Goal: Navigation & Orientation: Find specific page/section

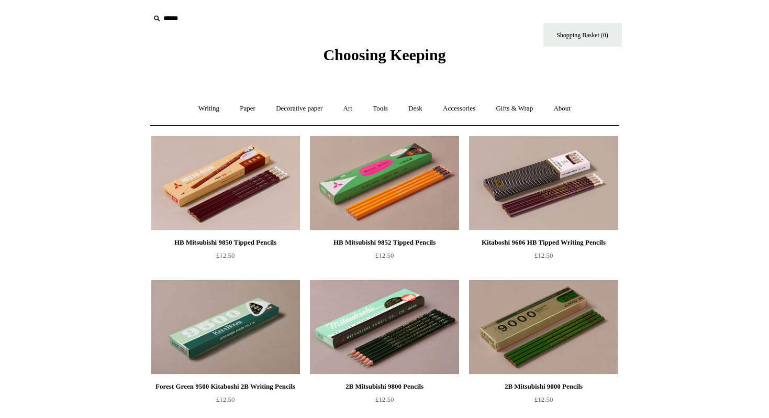
scroll to position [607, 0]
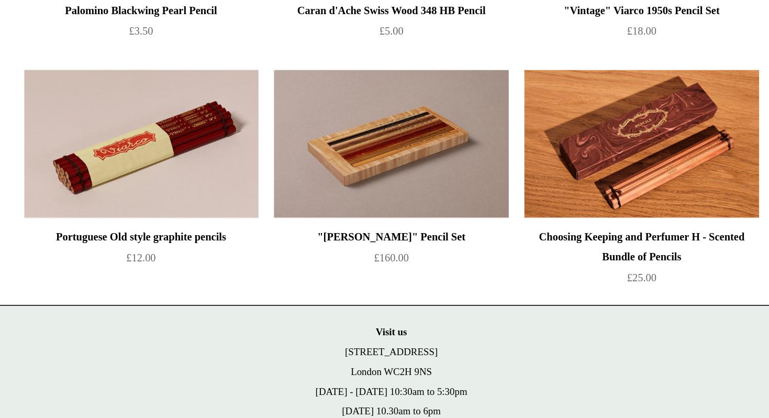
click at [228, 160] on img at bounding box center [225, 152] width 149 height 94
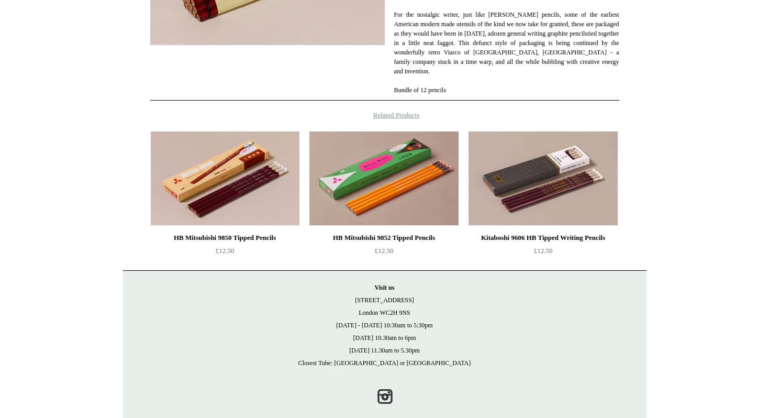
scroll to position [264, 0]
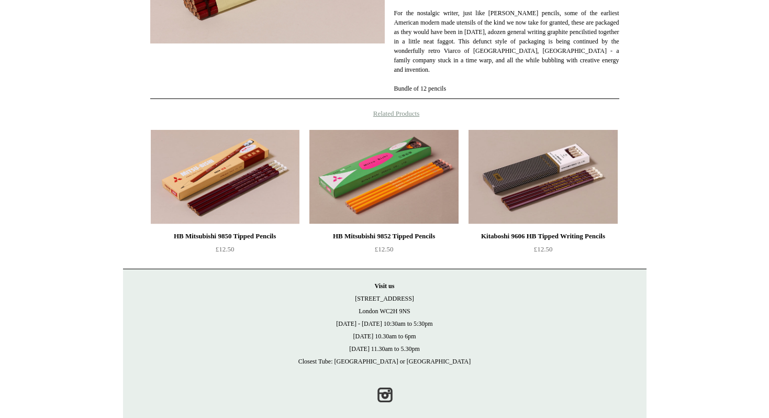
click at [530, 241] on div "Kitaboshi 9606 HB Tipped Writing Pencils" at bounding box center [542, 236] width 143 height 13
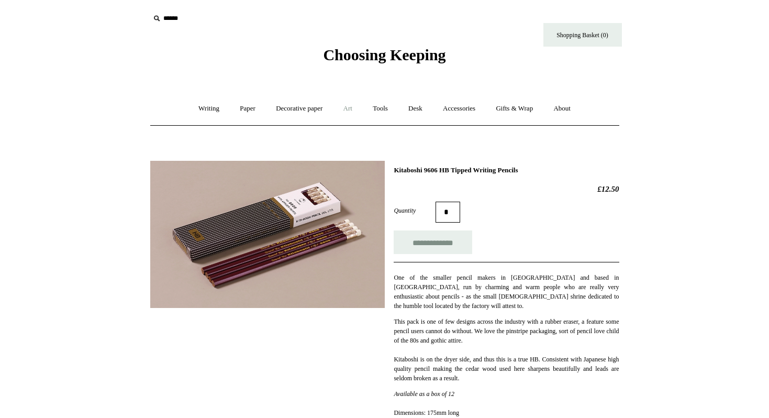
click at [355, 112] on link "Art +" at bounding box center [348, 109] width 28 height 28
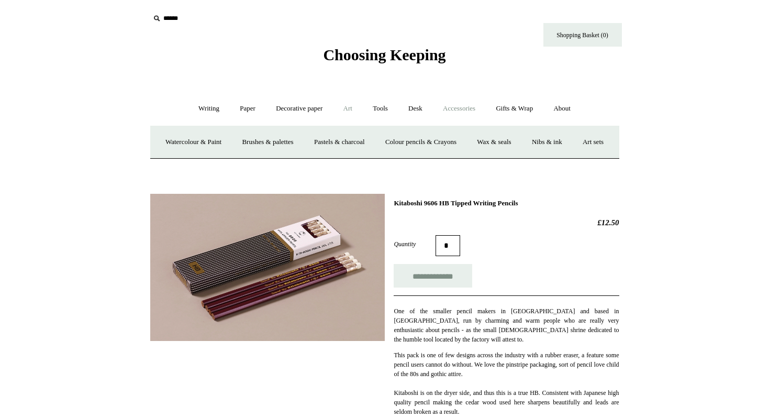
click at [447, 112] on link "Accessories +" at bounding box center [458, 109] width 51 height 28
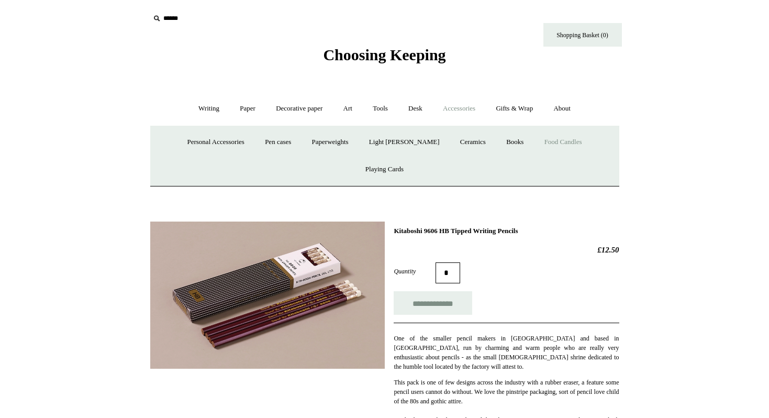
click at [535, 141] on link "Food Candles" at bounding box center [563, 142] width 57 height 28
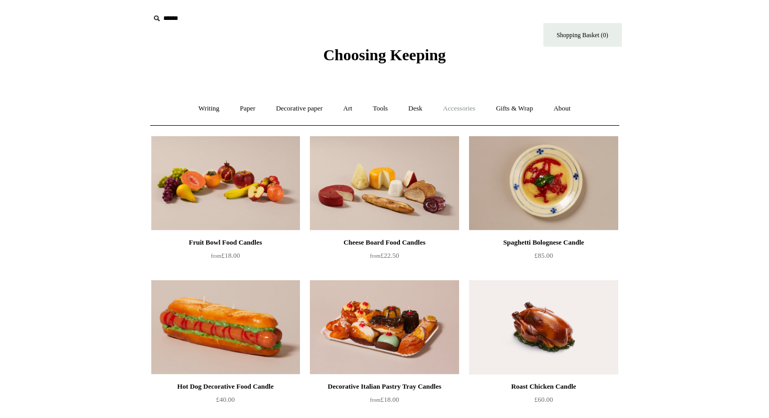
click at [472, 108] on link "Accessories +" at bounding box center [458, 109] width 51 height 28
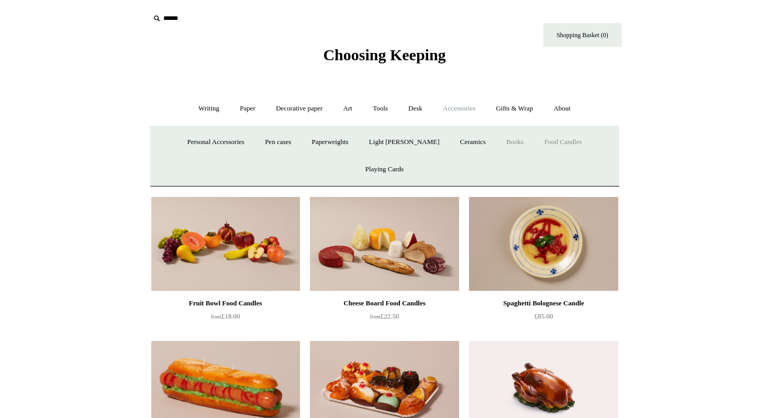
click at [497, 141] on link "Books" at bounding box center [515, 142] width 36 height 28
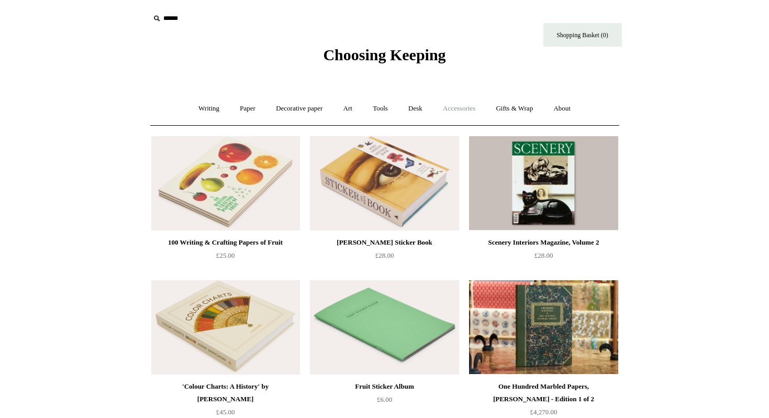
click at [468, 110] on link "Accessories +" at bounding box center [458, 109] width 51 height 28
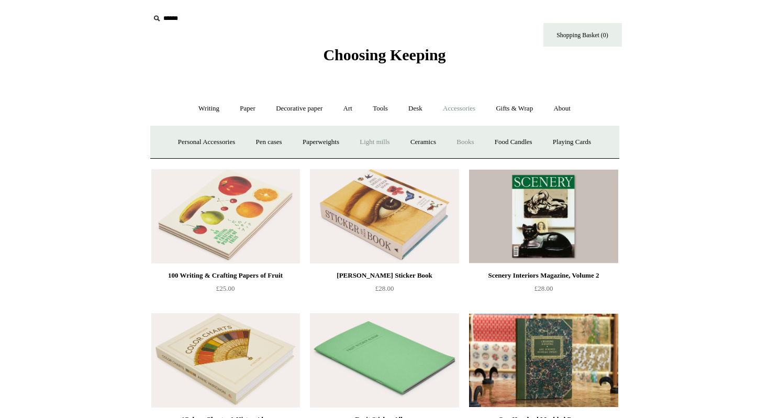
click at [370, 139] on link "Light mills" at bounding box center [374, 142] width 49 height 28
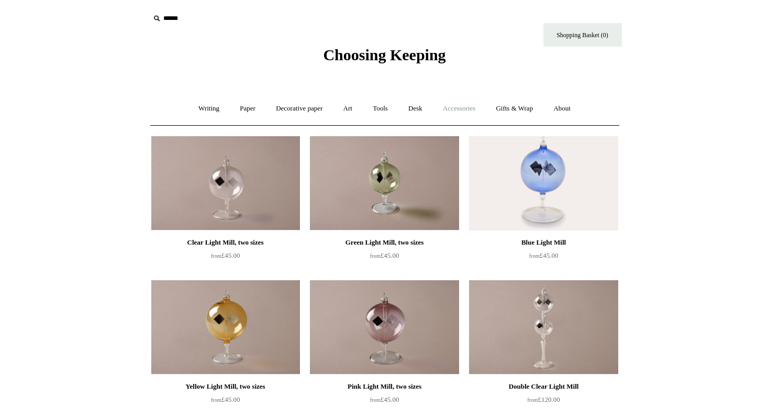
click at [461, 115] on link "Accessories +" at bounding box center [458, 109] width 51 height 28
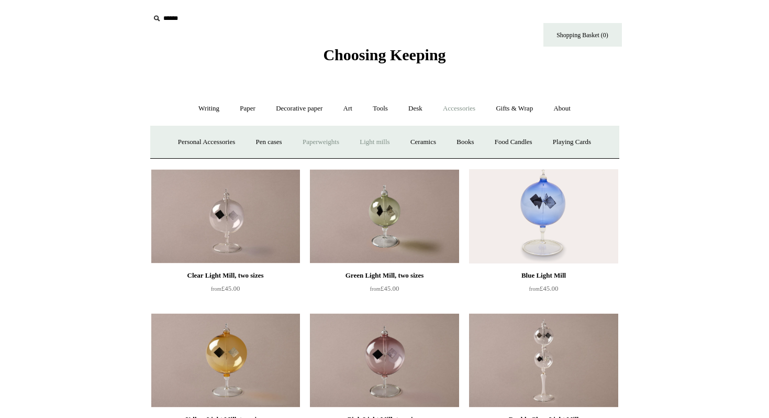
click at [318, 141] on link "Paperweights +" at bounding box center [320, 142] width 55 height 28
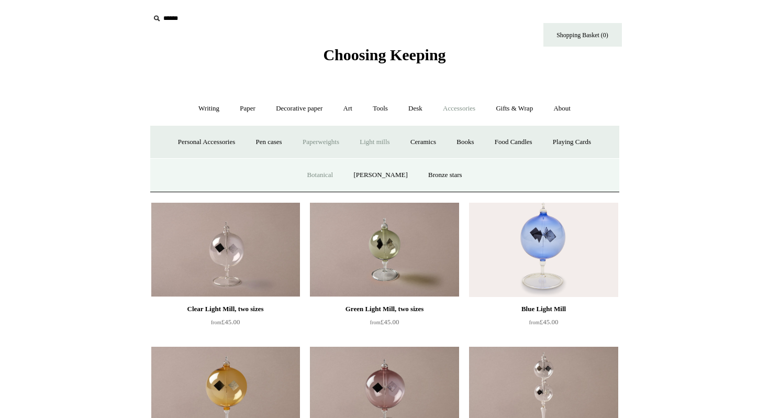
click at [332, 175] on link "Botanical" at bounding box center [319, 175] width 45 height 28
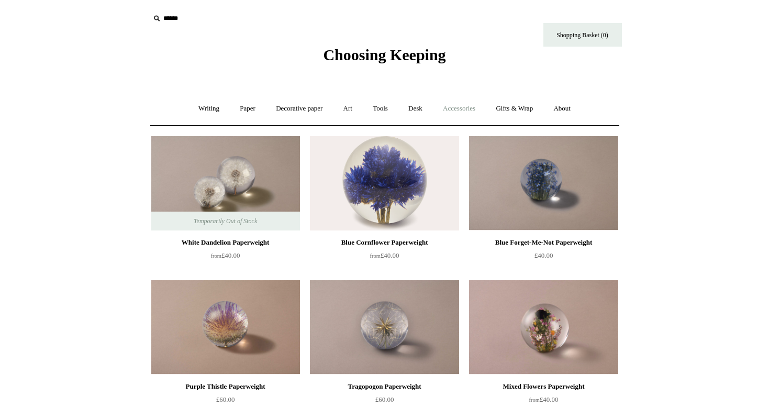
click at [469, 111] on link "Accessories +" at bounding box center [458, 109] width 51 height 28
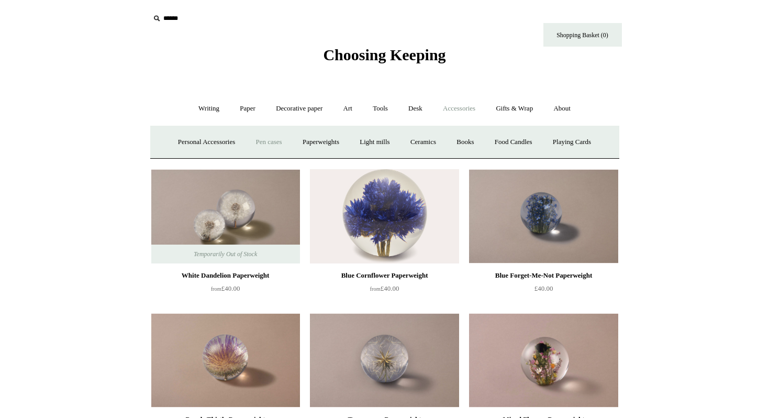
click at [261, 147] on link "Pen cases" at bounding box center [268, 142] width 45 height 28
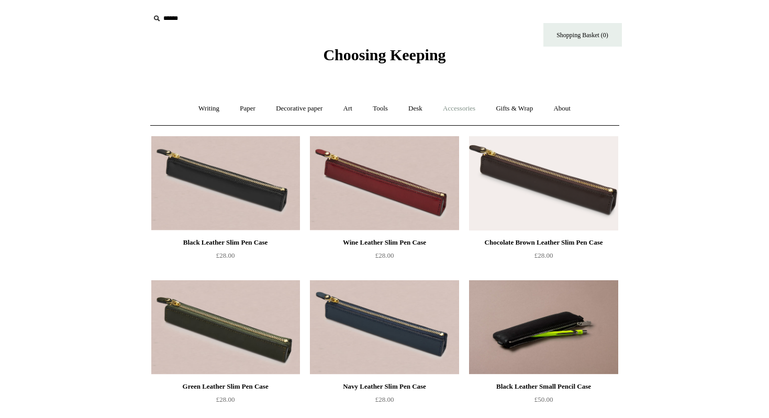
click at [464, 119] on link "Accessories +" at bounding box center [458, 109] width 51 height 28
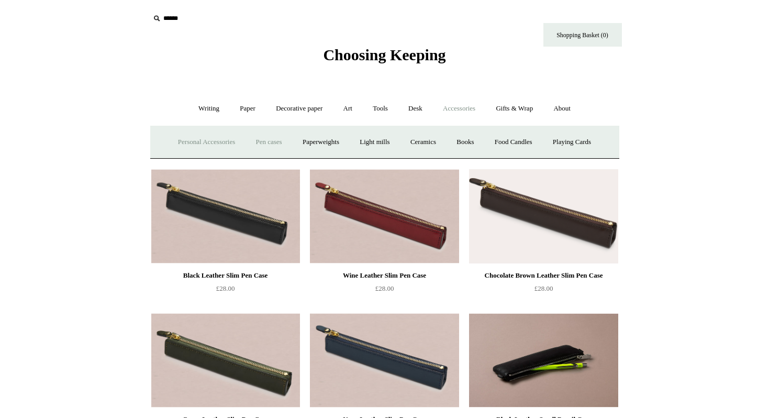
click at [216, 142] on link "Personal Accessories +" at bounding box center [207, 142] width 76 height 28
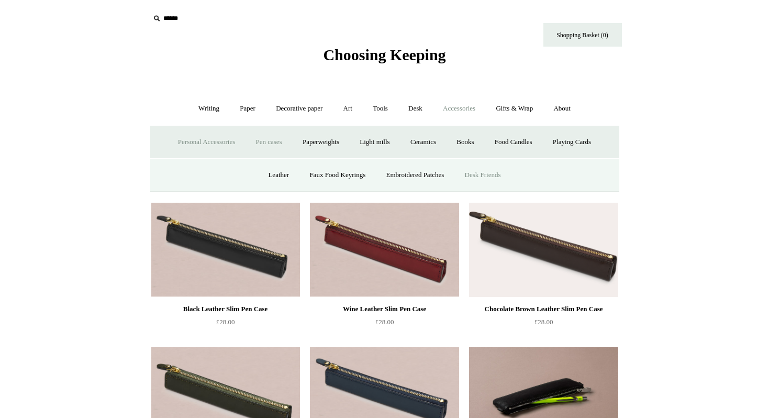
click at [500, 176] on link "Desk Friends" at bounding box center [482, 175] width 55 height 28
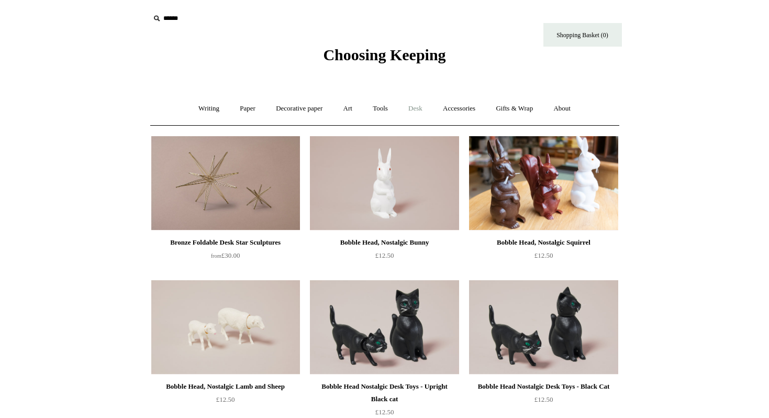
click at [426, 106] on link "Desk +" at bounding box center [415, 109] width 33 height 28
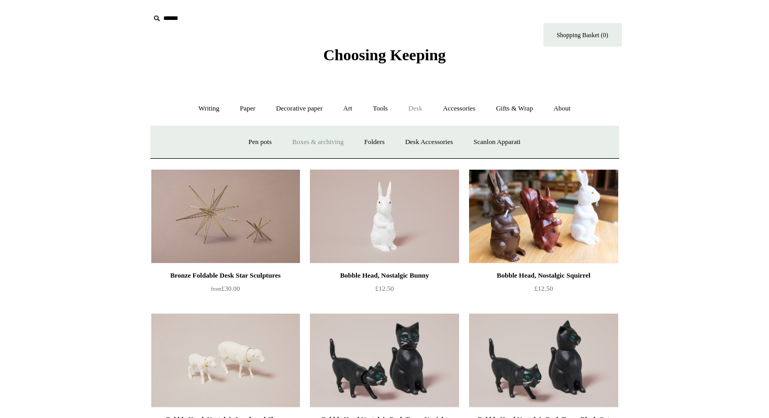
click at [330, 144] on link "Boxes & archiving" at bounding box center [318, 142] width 70 height 28
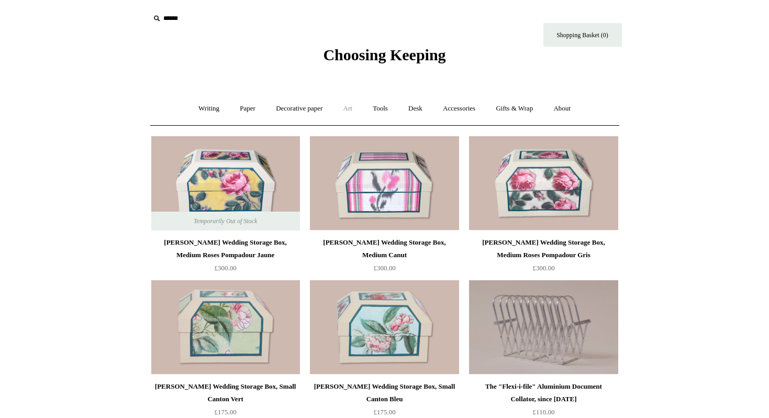
click at [343, 113] on link "Art +" at bounding box center [348, 109] width 28 height 28
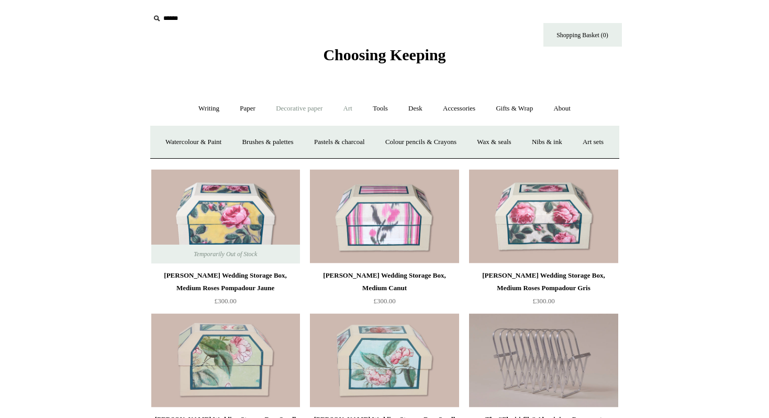
click at [309, 110] on link "Decorative paper +" at bounding box center [298, 109] width 65 height 28
click at [344, 145] on link "Marbled" at bounding box center [347, 142] width 42 height 28
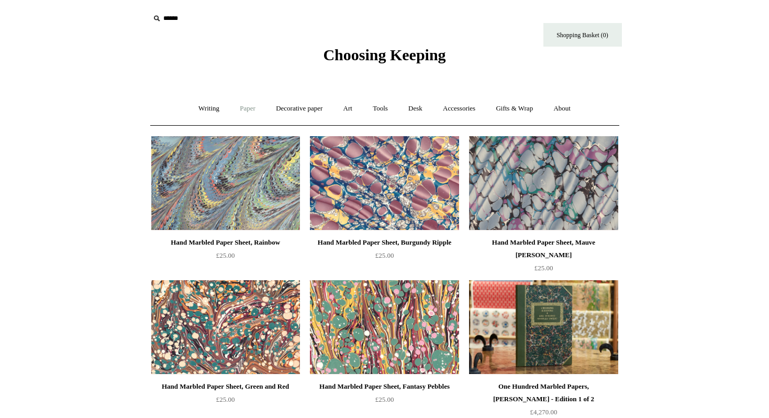
click at [249, 106] on link "Paper +" at bounding box center [247, 109] width 35 height 28
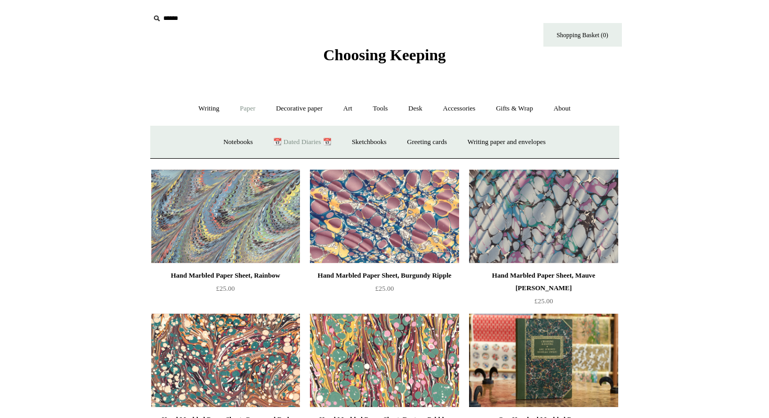
click at [298, 150] on link "📆 Dated Diaries 📆" at bounding box center [302, 142] width 76 height 28
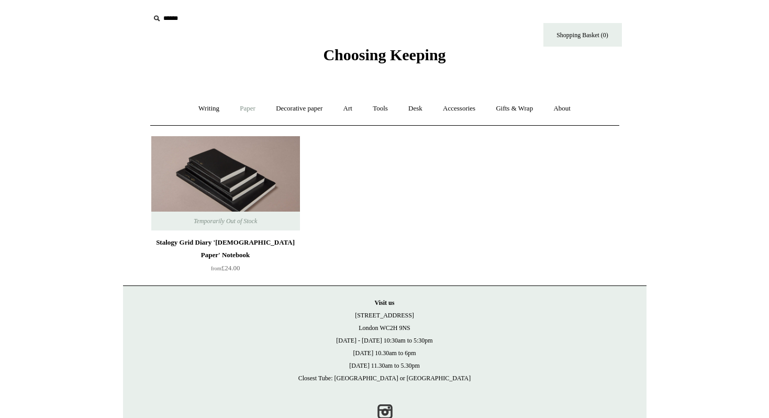
click at [242, 106] on link "Paper +" at bounding box center [247, 109] width 35 height 28
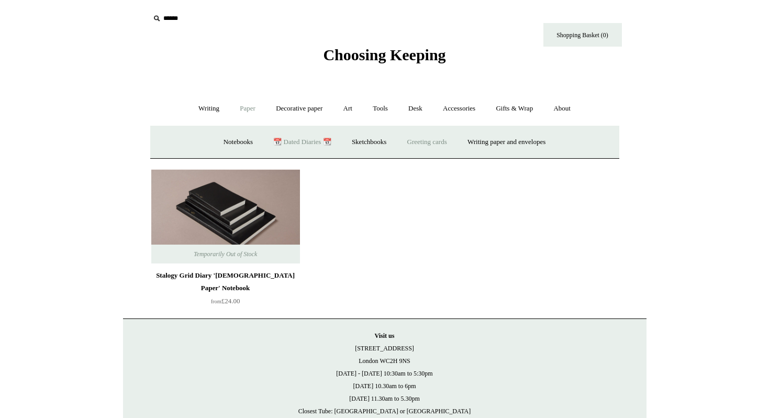
click at [437, 150] on link "Greeting cards +" at bounding box center [427, 142] width 59 height 28
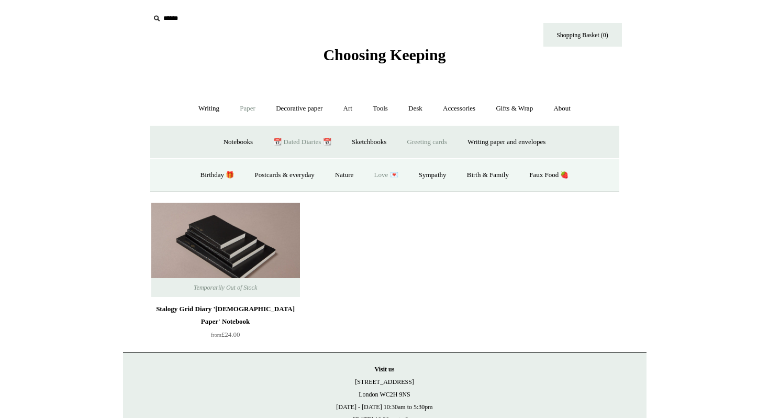
click at [386, 170] on link "Love 💌" at bounding box center [386, 175] width 43 height 28
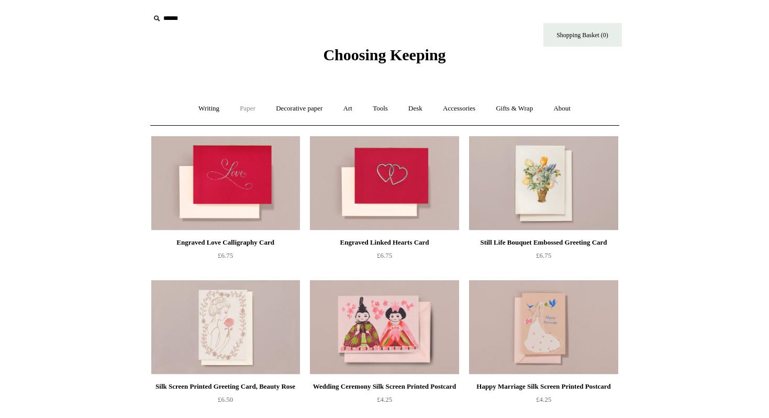
click at [233, 108] on link "Paper +" at bounding box center [247, 109] width 35 height 28
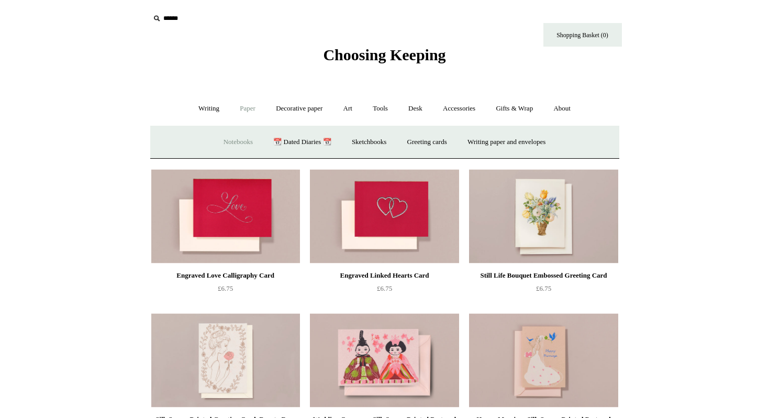
click at [220, 143] on link "Notebooks +" at bounding box center [238, 142] width 48 height 28
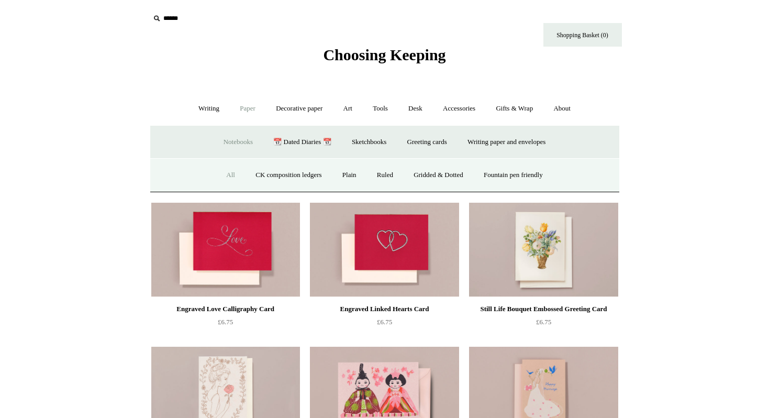
click at [222, 174] on link "All" at bounding box center [231, 175] width 28 height 28
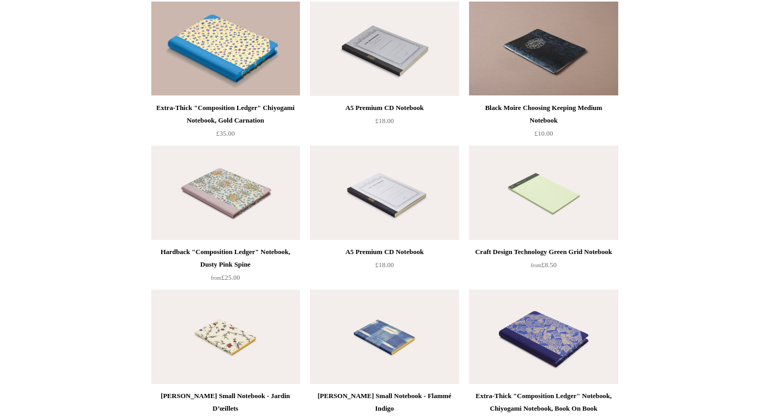
scroll to position [4311, 0]
